Goal: Contribute content

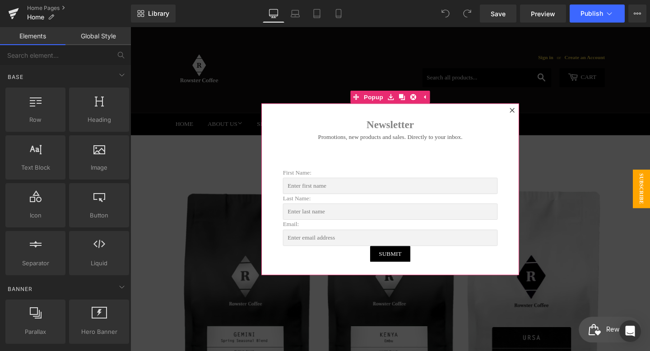
click at [531, 116] on icon at bounding box center [531, 114] width 5 height 5
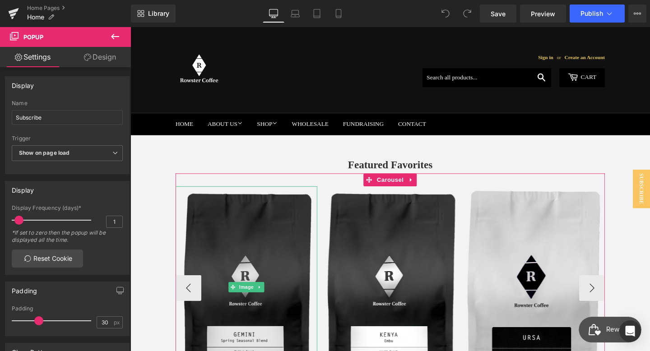
click at [268, 253] on img at bounding box center [252, 301] width 149 height 212
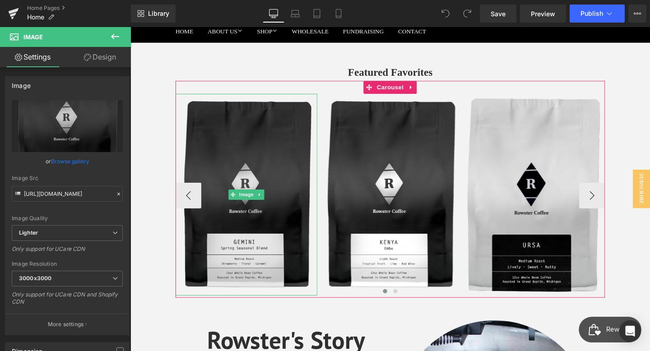
scroll to position [99, 0]
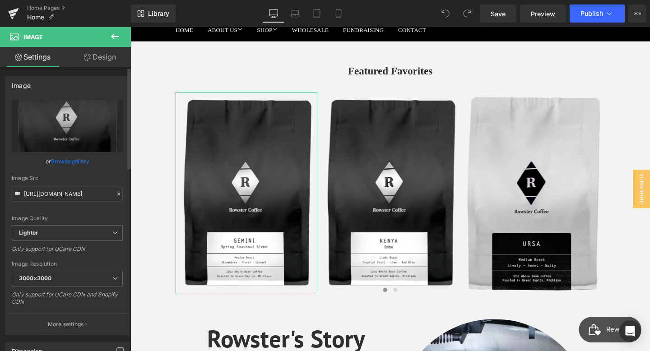
click at [76, 162] on link "Browse gallery" at bounding box center [70, 162] width 38 height 16
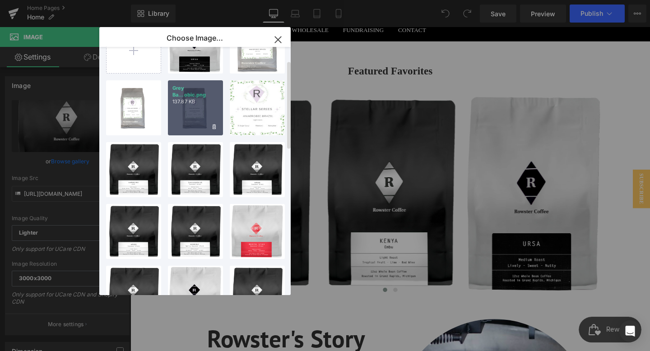
scroll to position [40, 0]
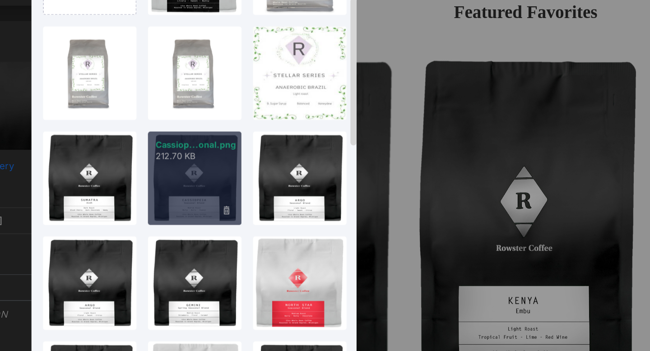
click at [205, 171] on div "Cassiop...onal.png 212.70 KB" at bounding box center [195, 168] width 55 height 55
type input "[URL][DOMAIN_NAME]"
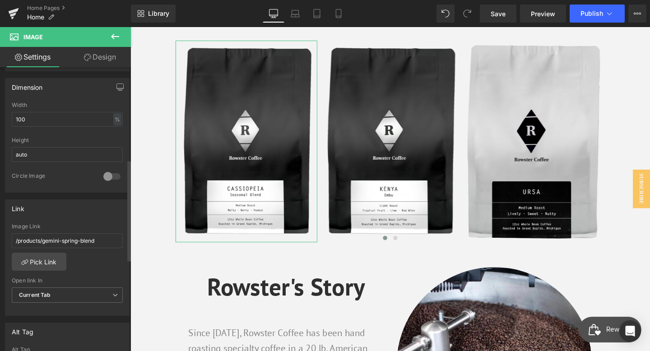
scroll to position [265, 0]
click at [50, 262] on link "Pick Link" at bounding box center [39, 261] width 55 height 18
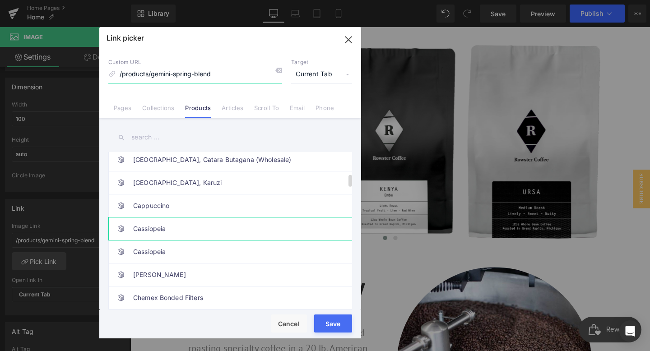
scroll to position [282, 0]
click at [200, 232] on link "Cassiopeia" at bounding box center [232, 227] width 199 height 23
type input "/products/autumn-equinox"
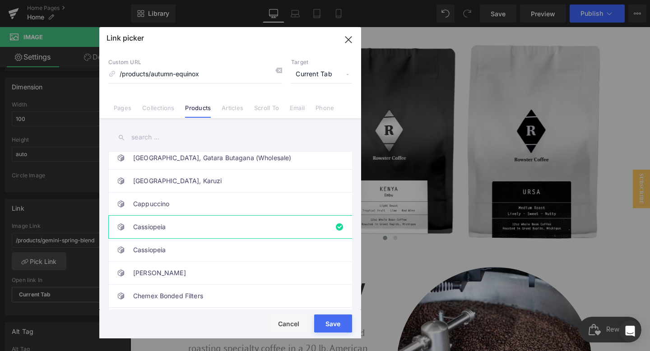
click at [325, 323] on button "Save" at bounding box center [333, 324] width 38 height 18
type input "/products/autumn-equinox"
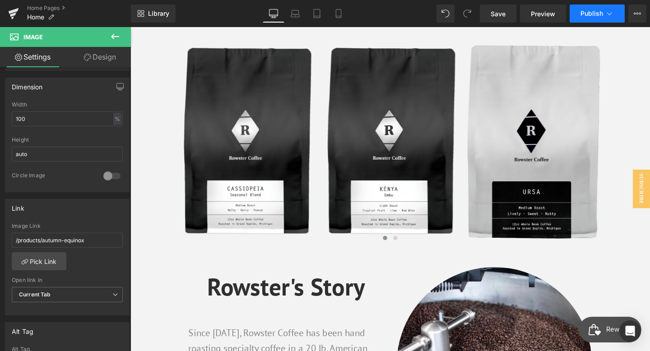
click at [594, 15] on span "Publish" at bounding box center [592, 13] width 23 height 7
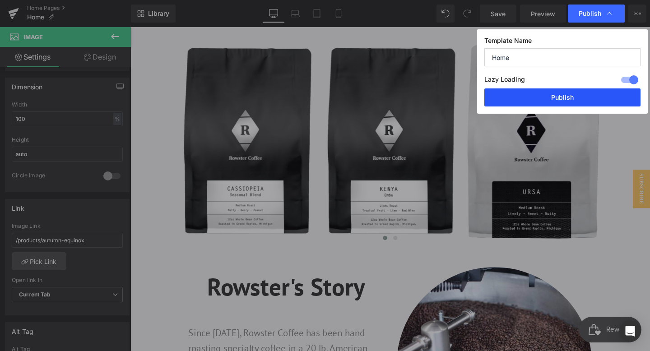
click at [575, 99] on button "Publish" at bounding box center [563, 98] width 156 height 18
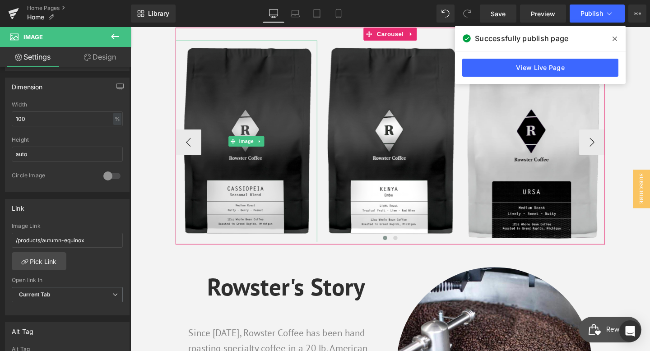
click at [271, 129] on img at bounding box center [252, 147] width 149 height 212
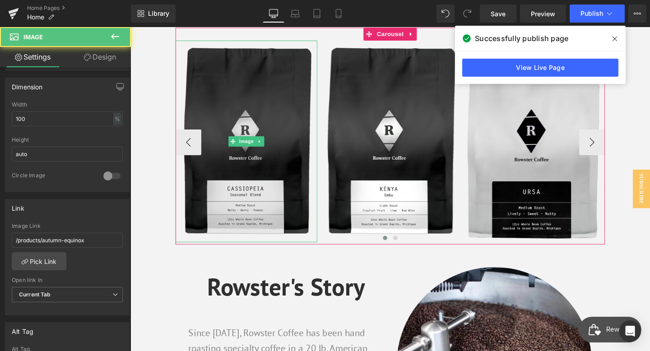
click at [254, 187] on img at bounding box center [252, 147] width 149 height 212
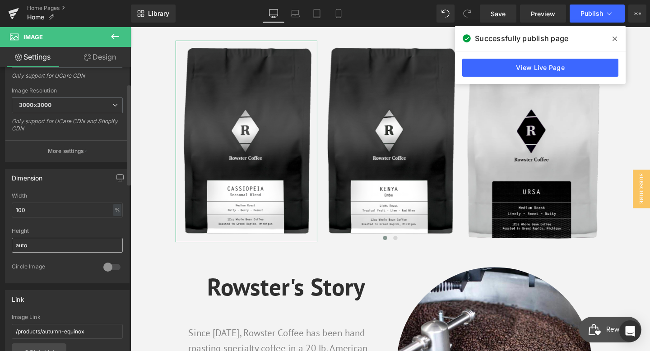
scroll to position [0, 0]
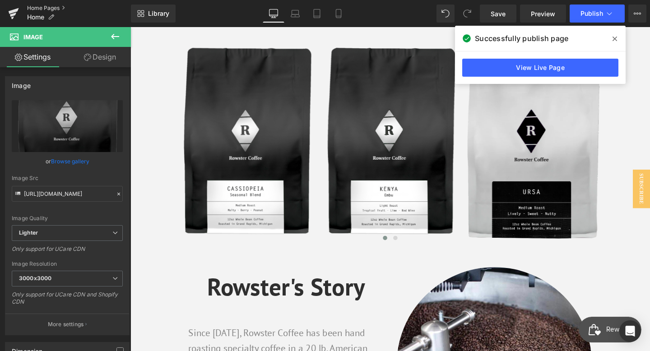
click at [37, 8] on link "Home Pages" at bounding box center [79, 8] width 104 height 7
